Goal: Task Accomplishment & Management: Use online tool/utility

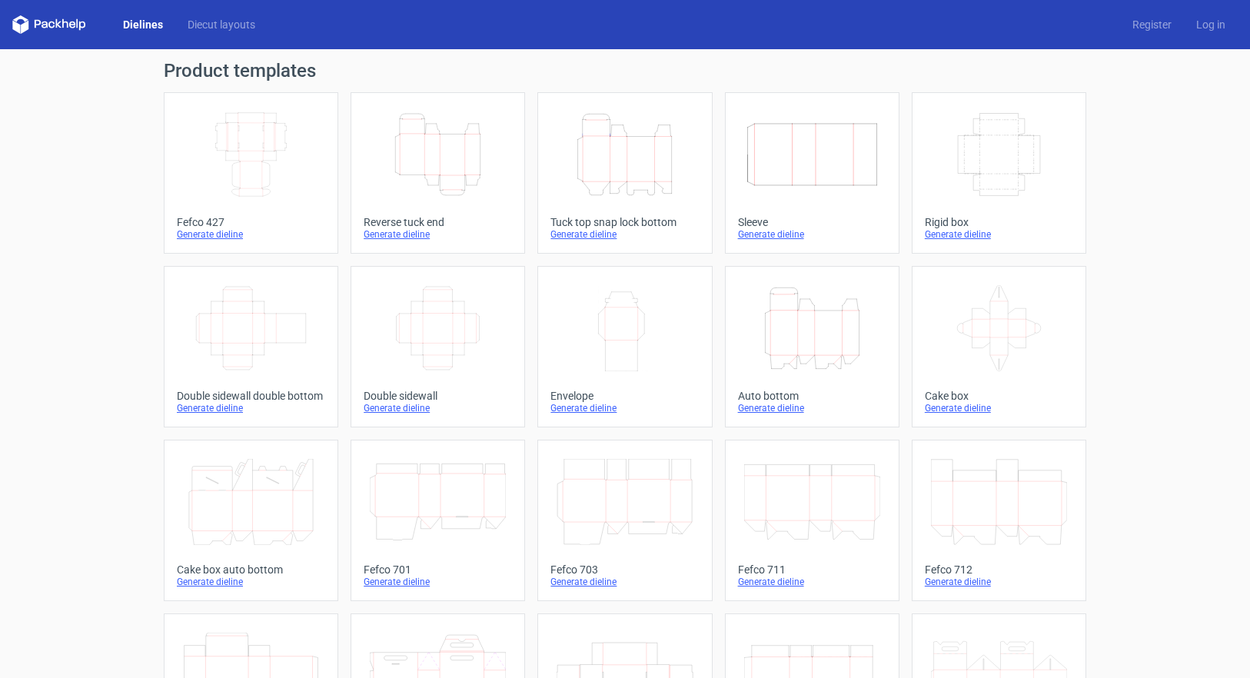
click at [400, 147] on line at bounding box center [400, 155] width 0 height 40
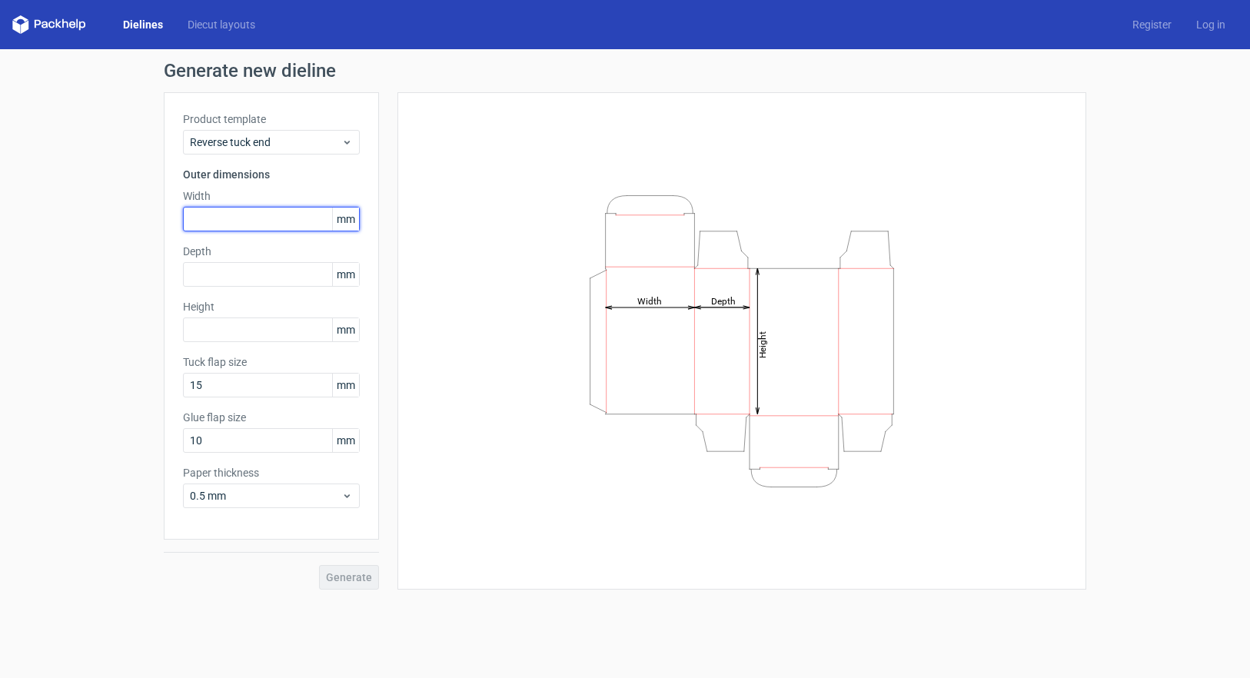
click at [223, 225] on input "text" at bounding box center [271, 219] width 177 height 25
type input "80"
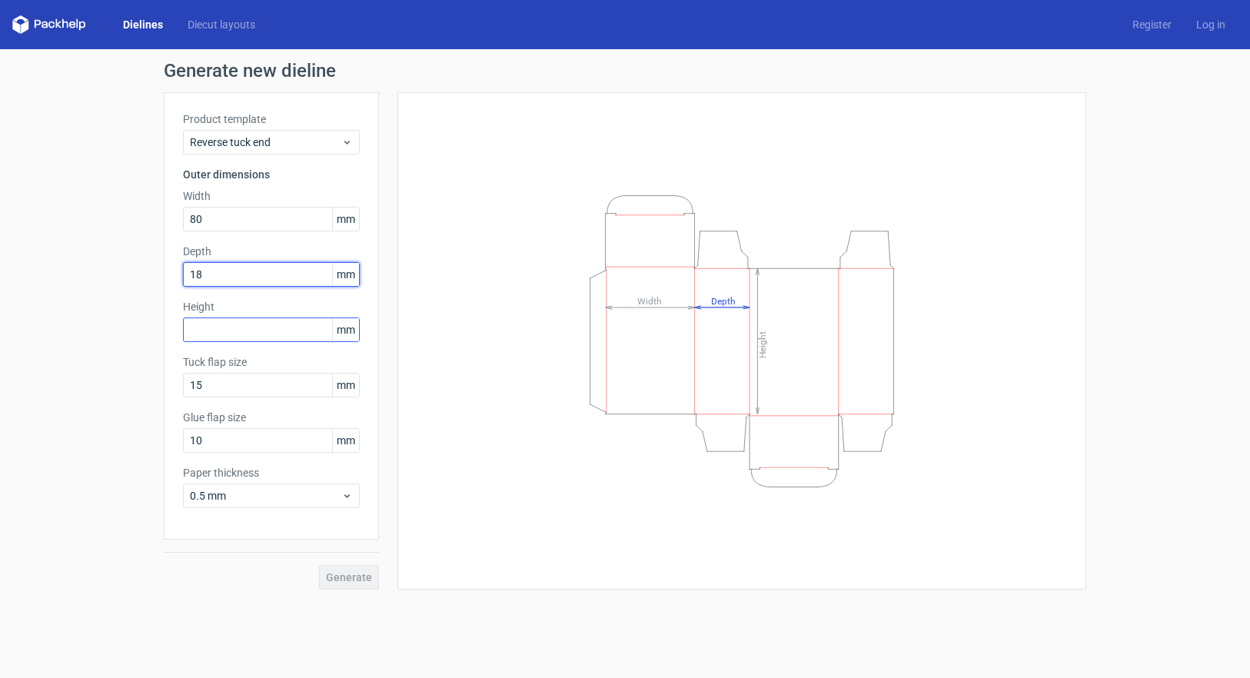
type input "18"
click at [269, 332] on div "Height mm" at bounding box center [271, 320] width 177 height 43
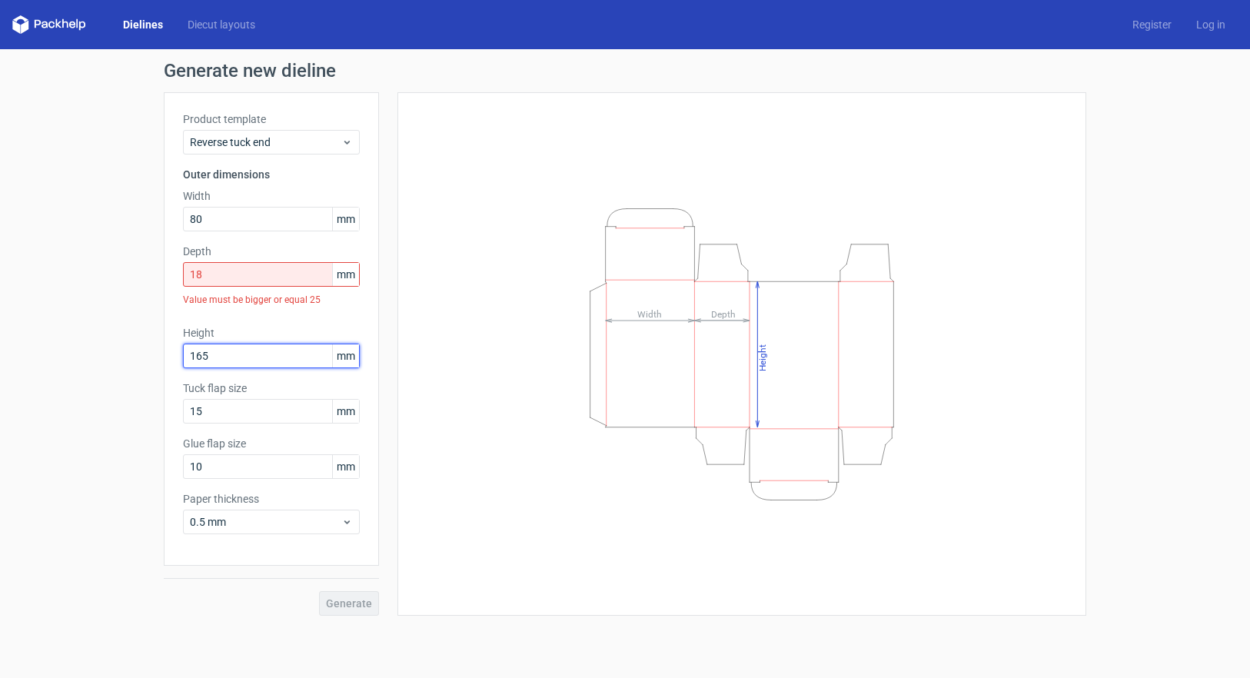
type input "165"
drag, startPoint x: 222, startPoint y: 273, endPoint x: 151, endPoint y: 277, distance: 70.8
click at [151, 277] on div "Generate new dieline Product template Reverse tuck end Outer dimensions Width 8…" at bounding box center [625, 338] width 1250 height 579
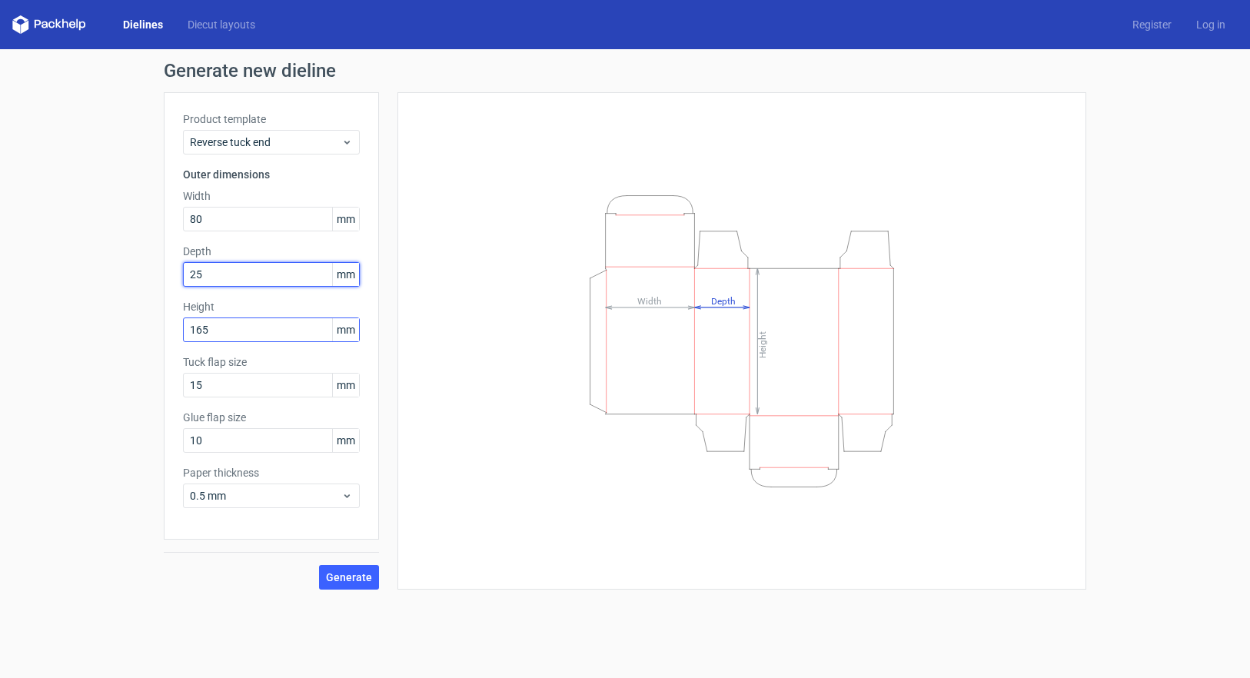
type input "25"
drag, startPoint x: 260, startPoint y: 337, endPoint x: 61, endPoint y: 337, distance: 199.1
click at [61, 337] on div "Generate new dieline Product template Reverse tuck end Outer dimensions Width 8…" at bounding box center [625, 325] width 1250 height 553
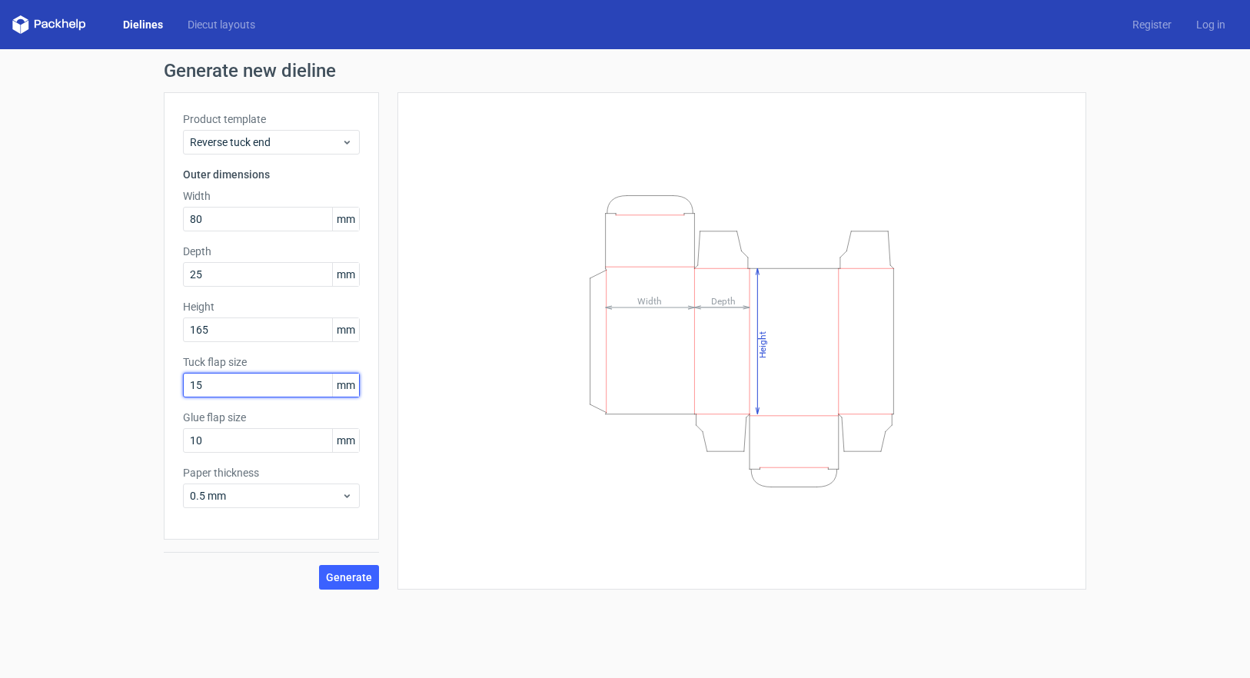
drag, startPoint x: 211, startPoint y: 382, endPoint x: 125, endPoint y: 383, distance: 85.3
click at [125, 383] on div "Generate new dieline Product template Reverse tuck end Outer dimensions Width 8…" at bounding box center [625, 325] width 1250 height 553
type input "2"
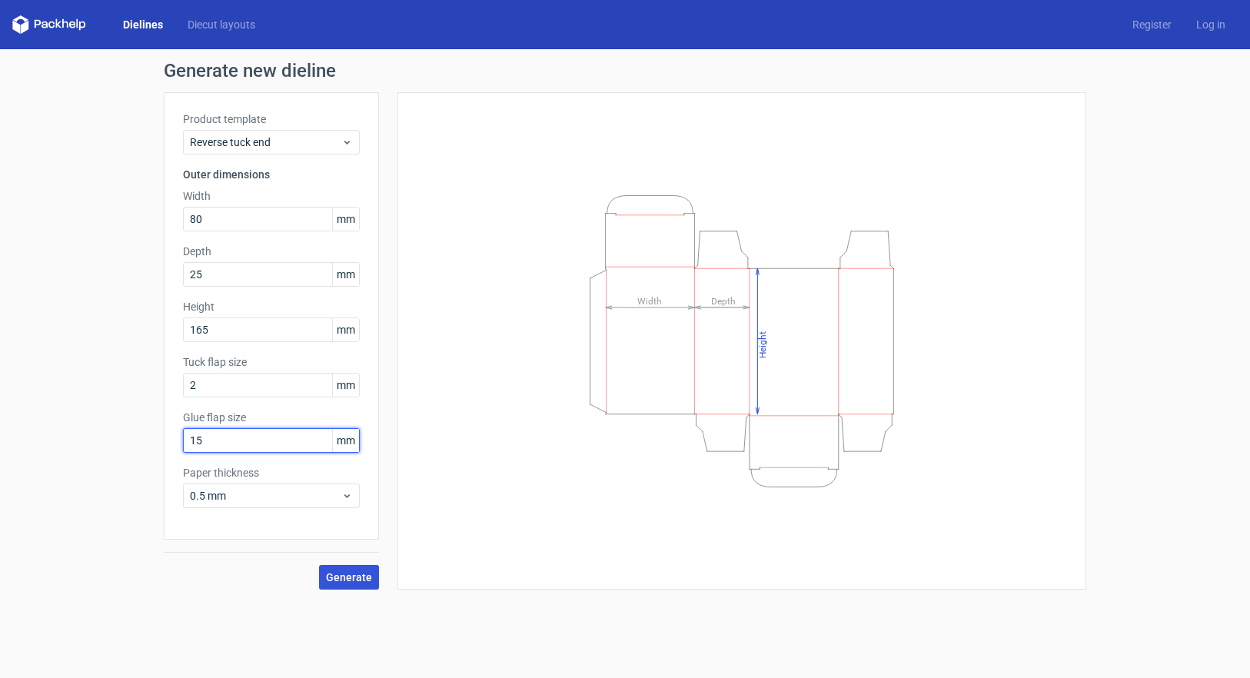
type input "15"
click at [342, 580] on span "Generate" at bounding box center [349, 577] width 46 height 11
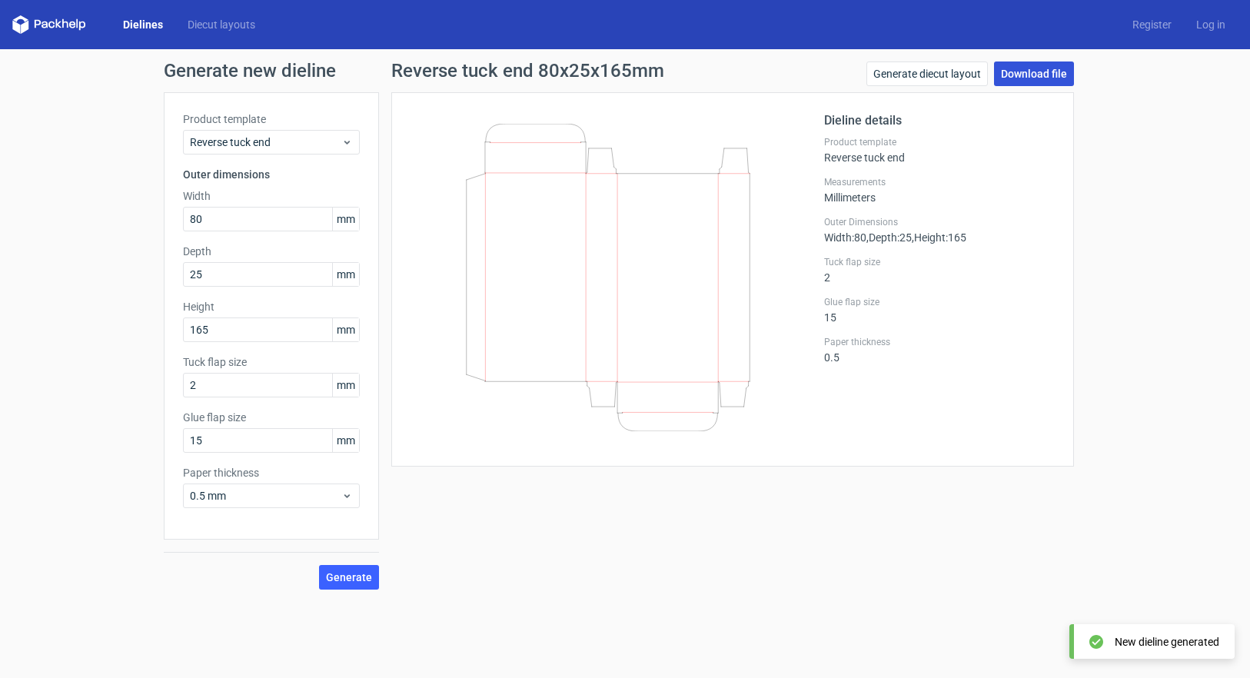
click at [1045, 76] on link "Download file" at bounding box center [1034, 74] width 80 height 25
